Goal: Check status: Check status

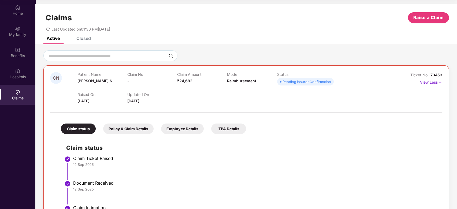
scroll to position [47, 0]
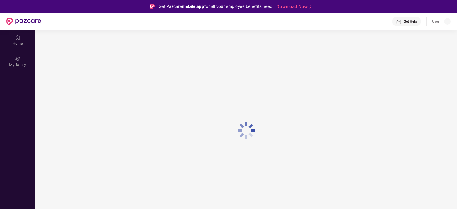
scroll to position [30, 0]
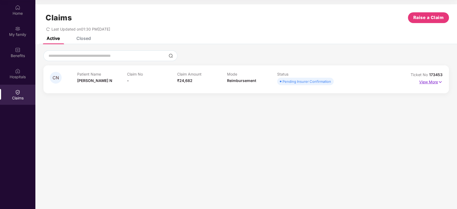
click at [428, 82] on p "View More" at bounding box center [430, 81] width 23 height 7
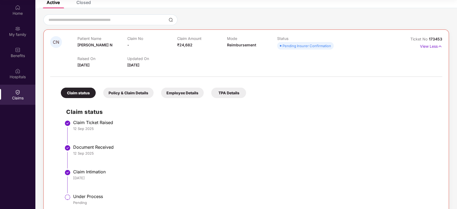
scroll to position [47, 0]
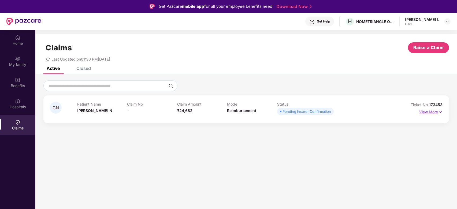
click at [428, 112] on p "View More" at bounding box center [430, 111] width 23 height 7
click at [429, 110] on p "View More" at bounding box center [430, 111] width 23 height 7
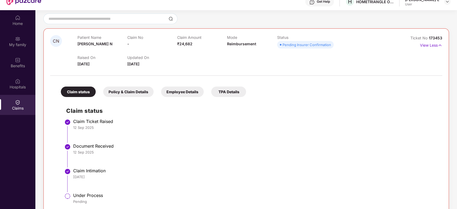
scroll to position [30, 0]
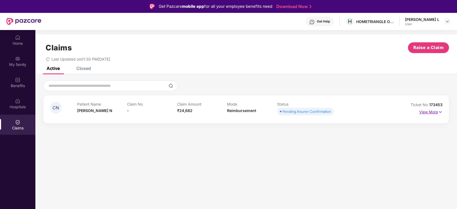
click at [432, 108] on p "View More" at bounding box center [430, 111] width 23 height 7
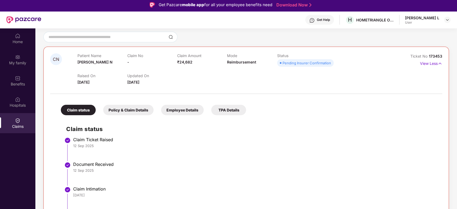
scroll to position [30, 0]
